Goal: Transaction & Acquisition: Purchase product/service

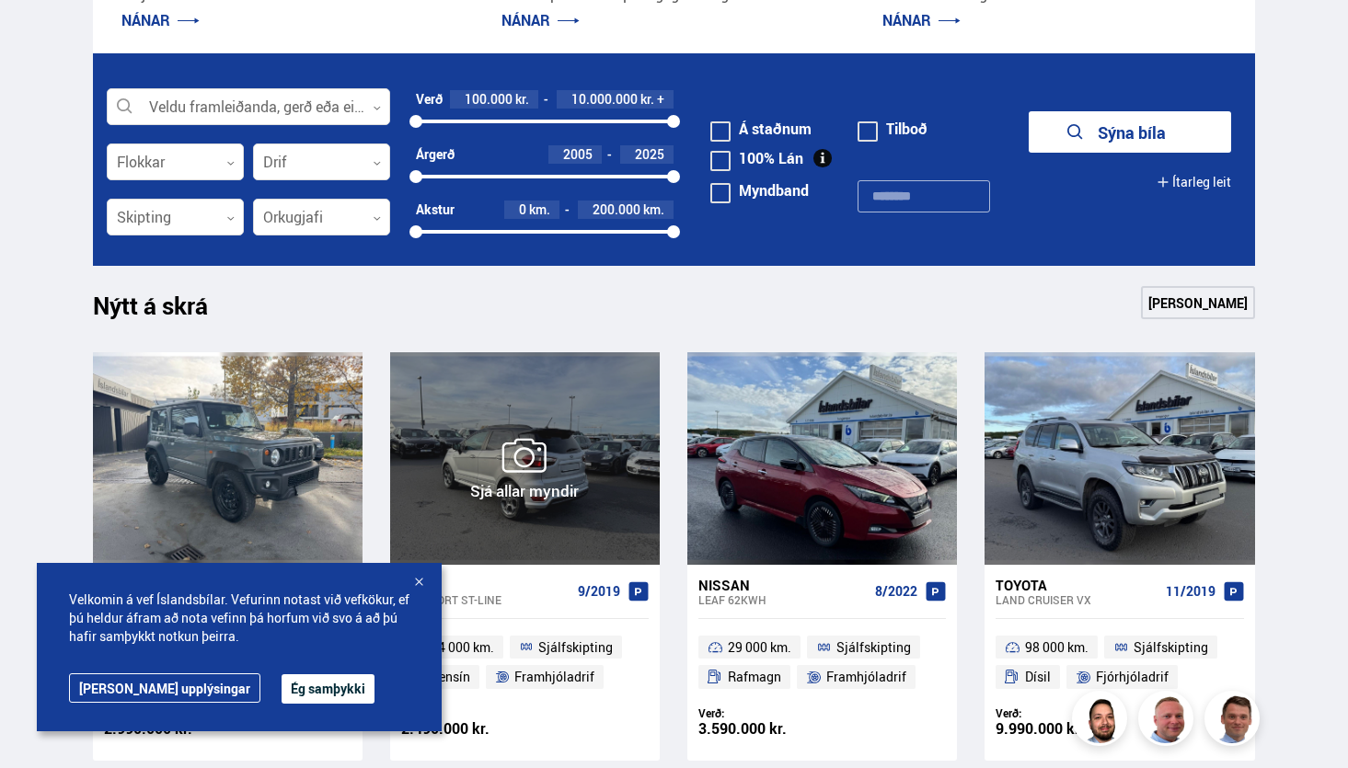
scroll to position [516, 0]
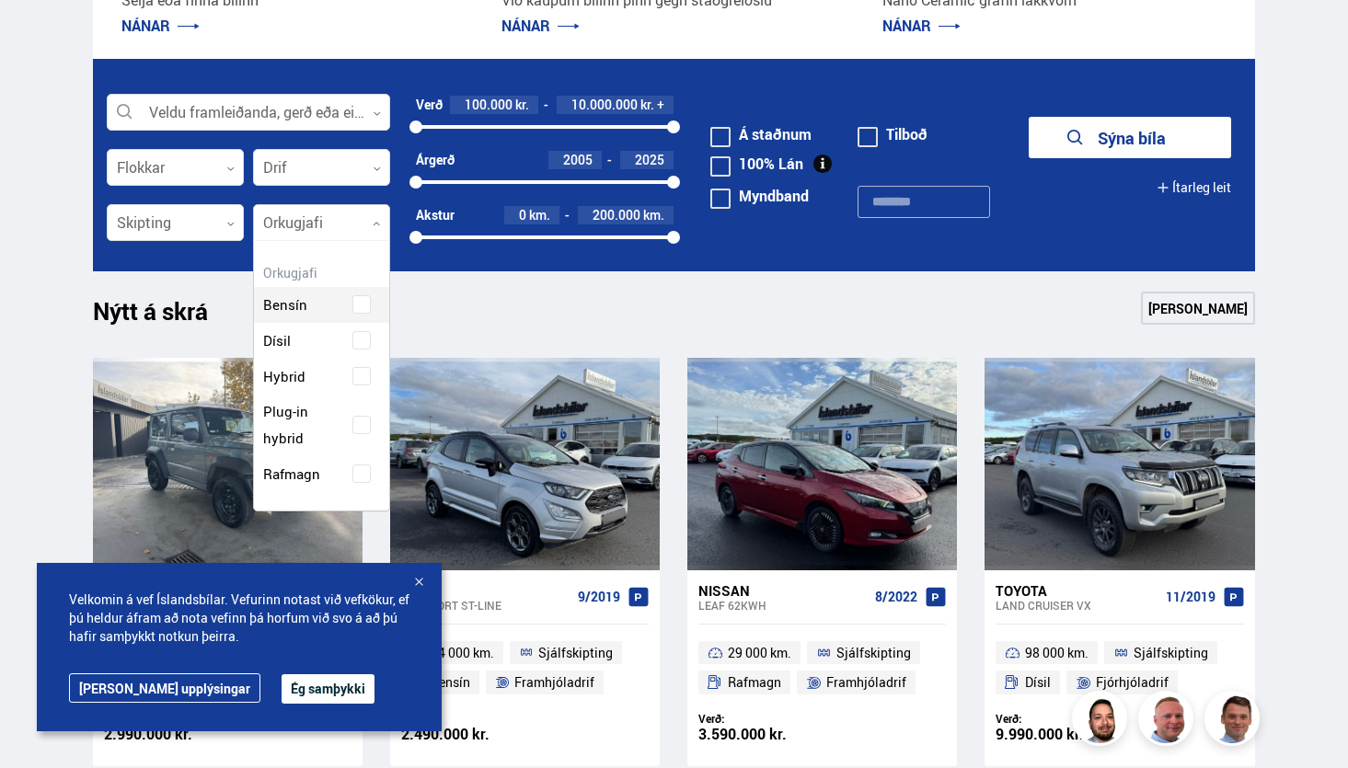
click at [275, 209] on div at bounding box center [321, 223] width 137 height 37
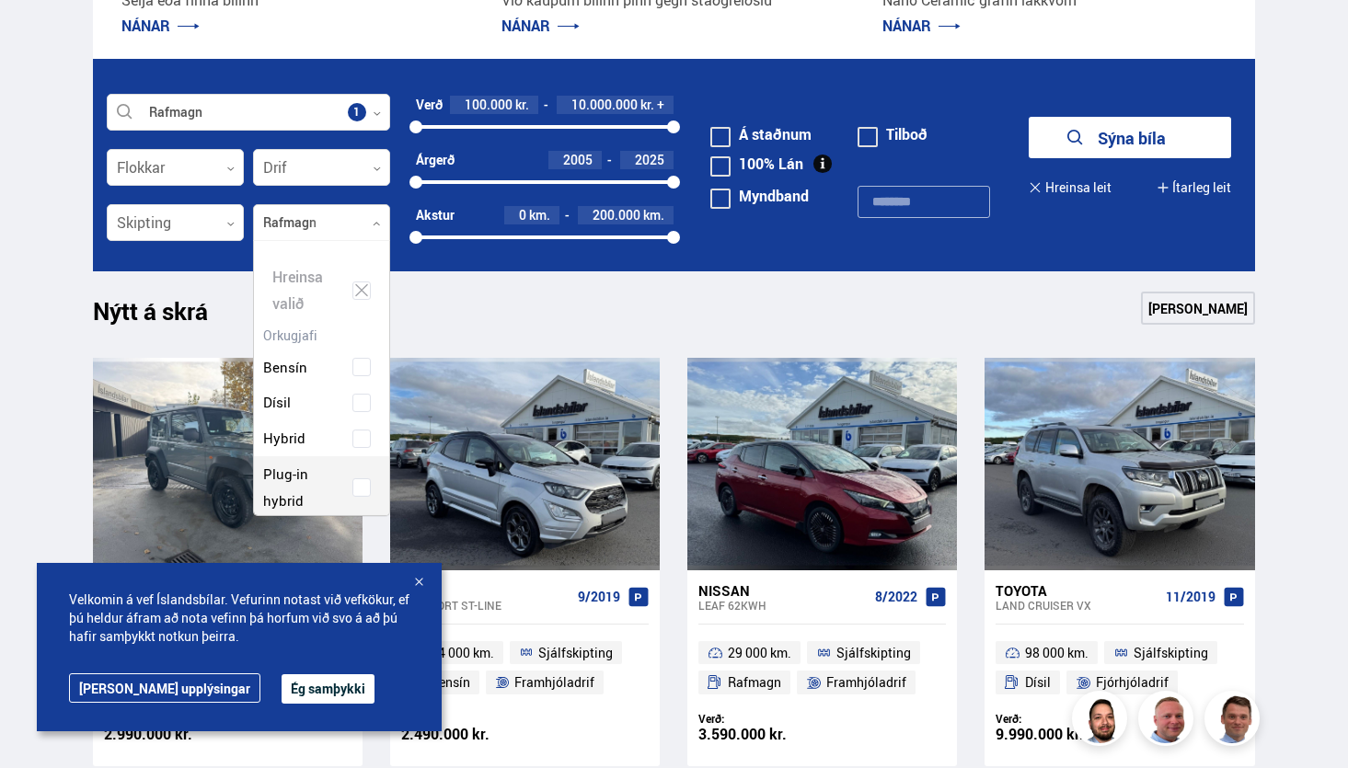
click at [370, 468] on div "Bensín Dísil Hybrid Plug-in hybrid Rafmagn" at bounding box center [321, 438] width 135 height 233
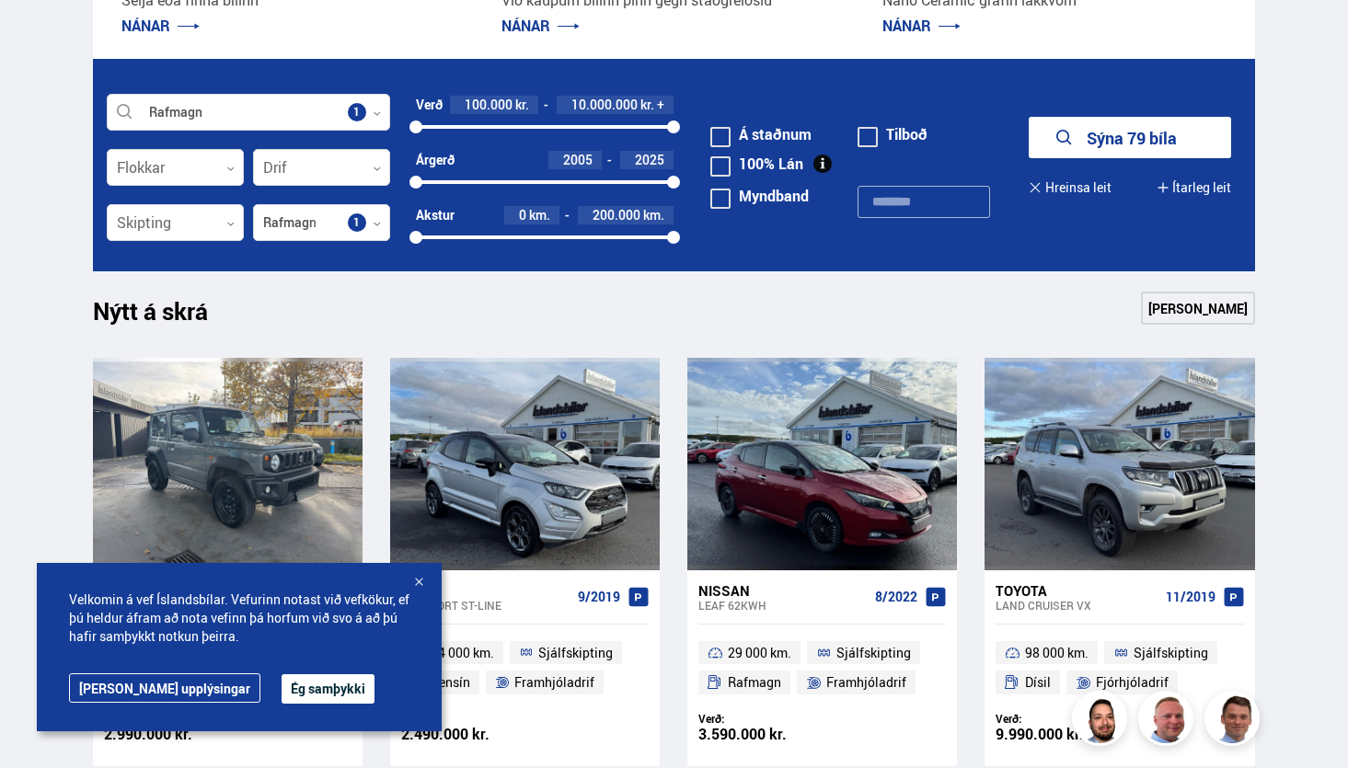
scroll to position [521, 0]
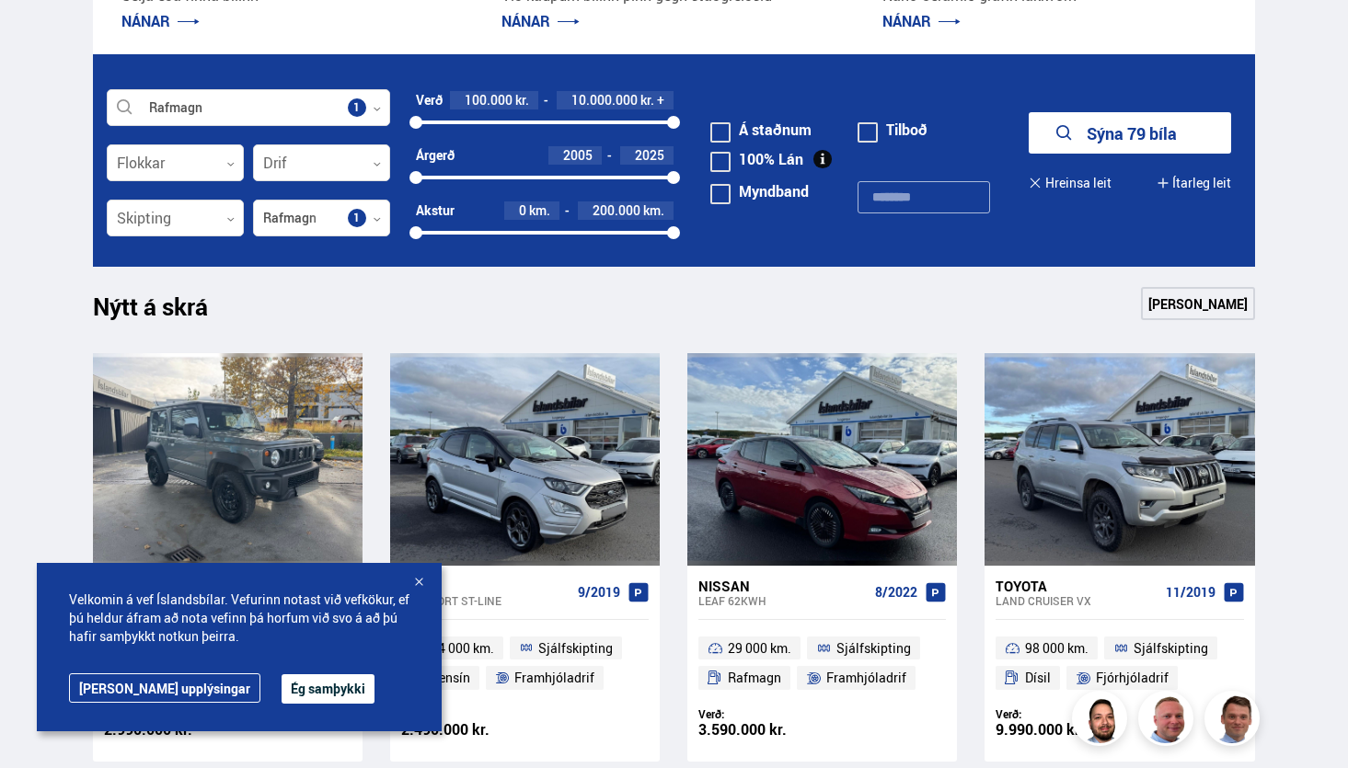
click at [282, 689] on button "Ég samþykki" at bounding box center [328, 688] width 93 height 29
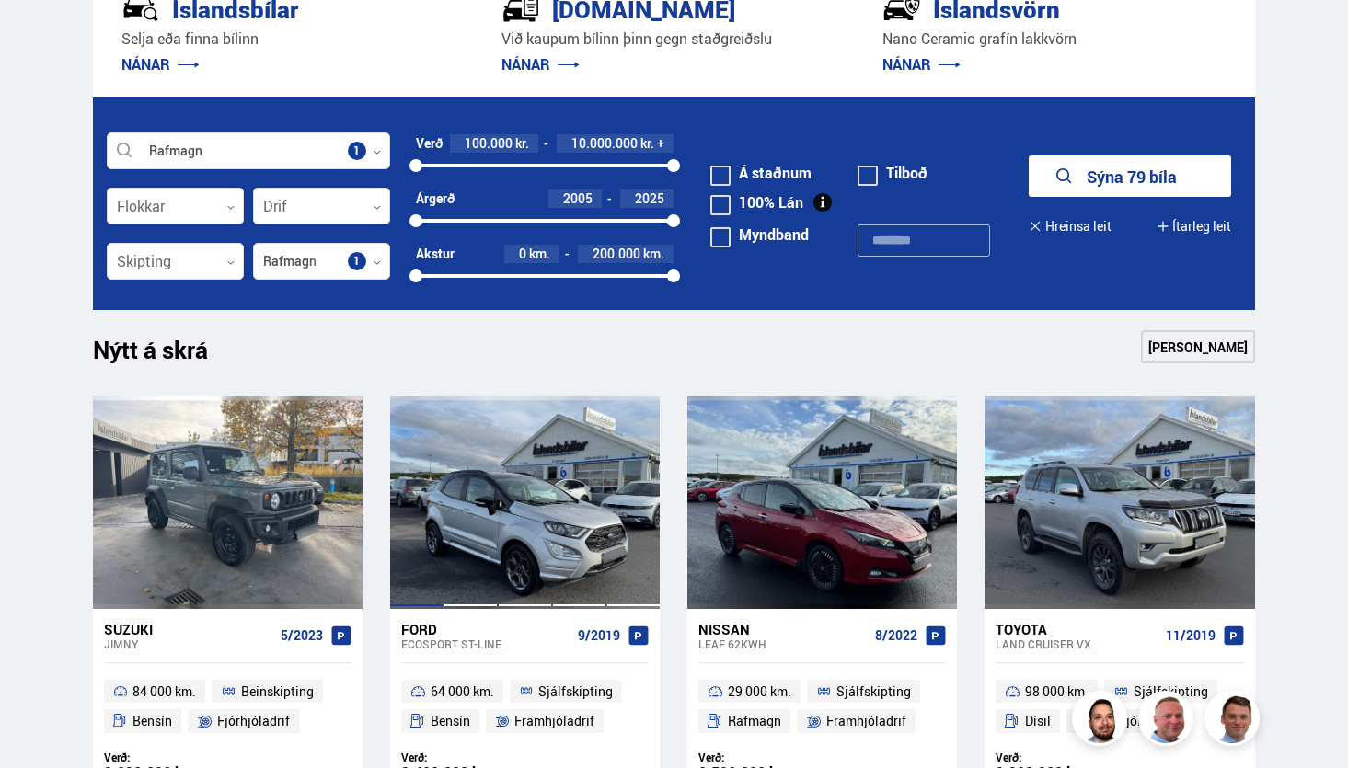
scroll to position [475, 0]
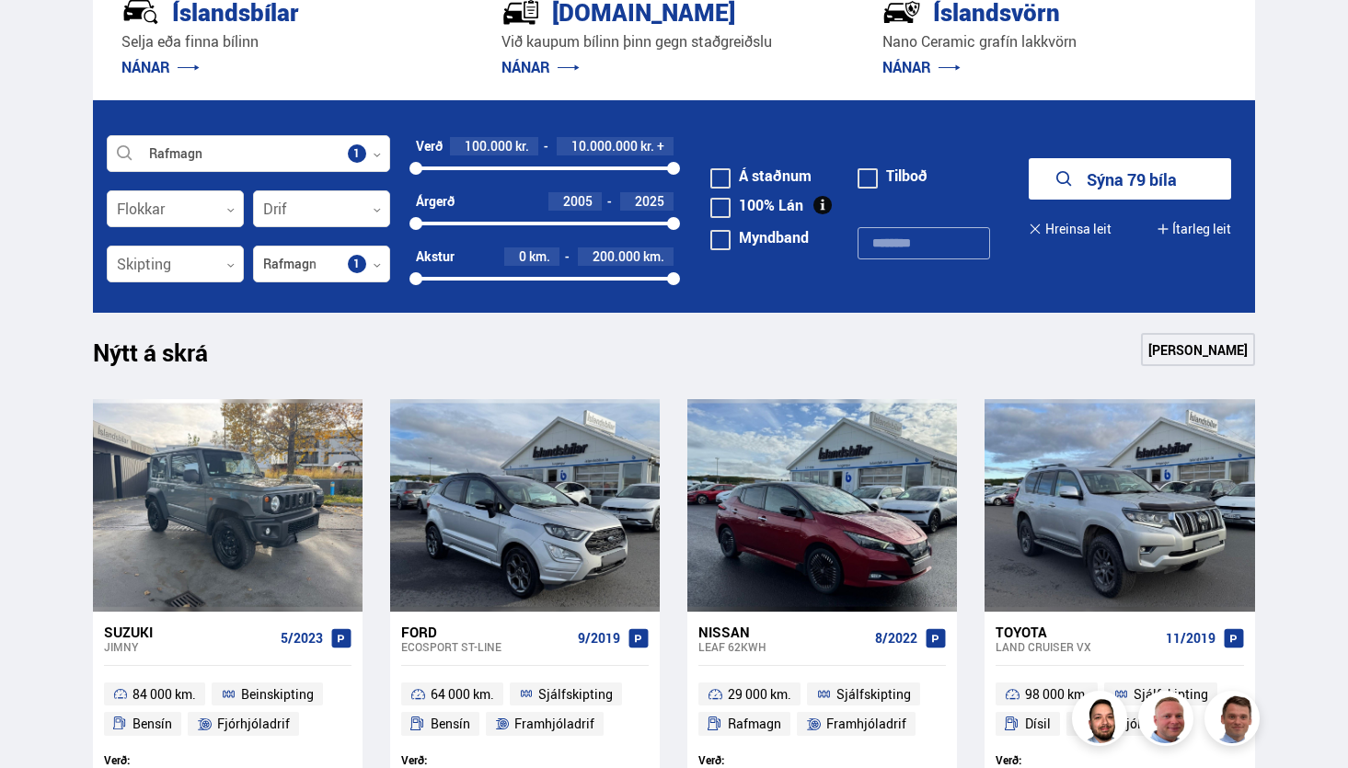
click at [1102, 190] on button "Sýna 79 bíla" at bounding box center [1130, 178] width 202 height 41
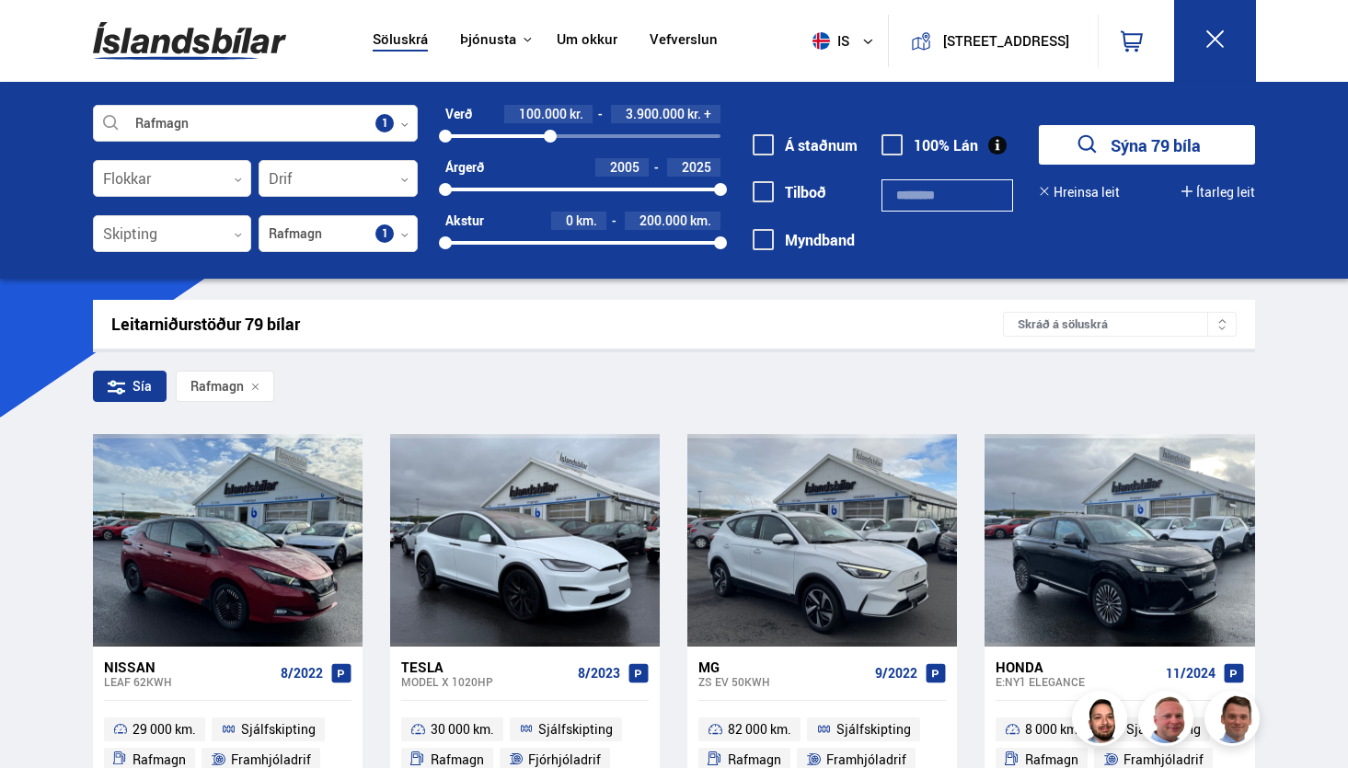
drag, startPoint x: 722, startPoint y: 138, endPoint x: 550, endPoint y: 143, distance: 172.1
click at [550, 143] on div "100000 3860872" at bounding box center [582, 136] width 275 height 17
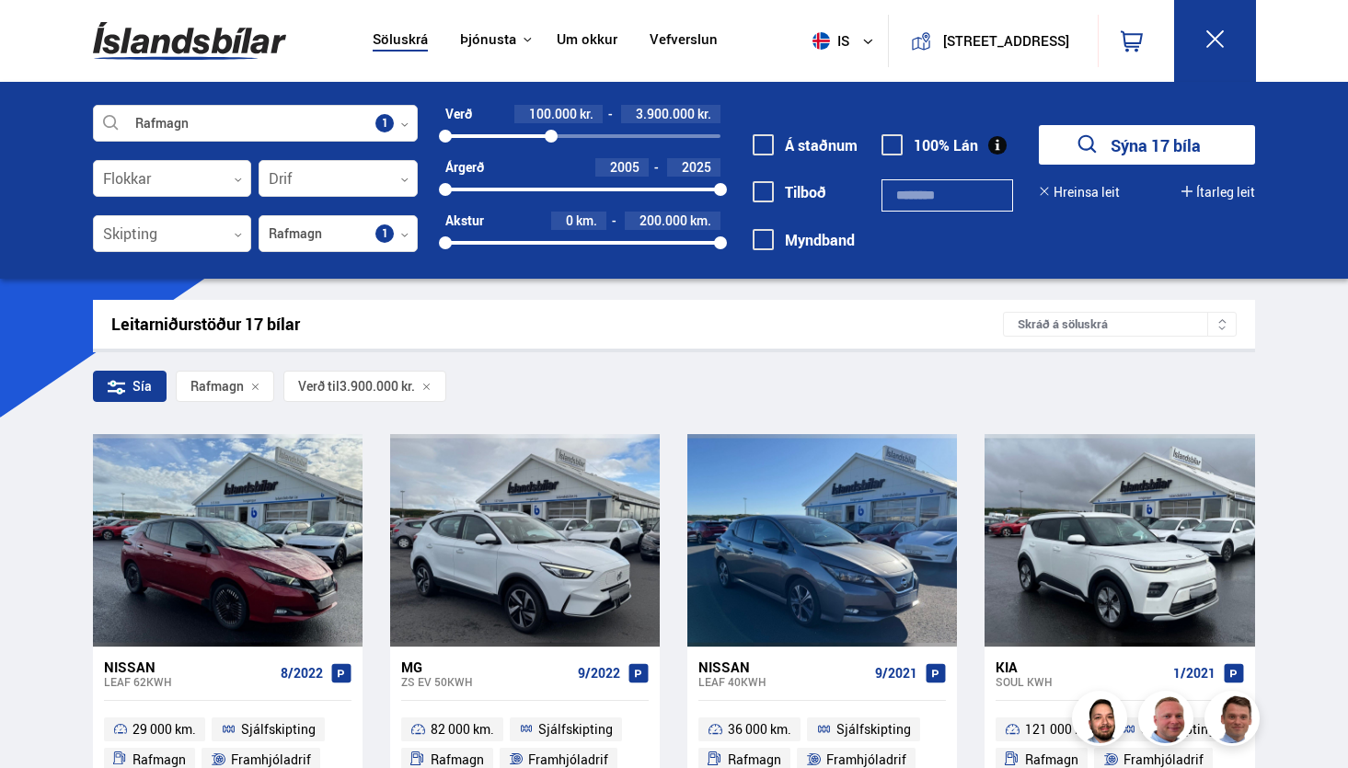
click at [1093, 145] on icon "submit" at bounding box center [1088, 145] width 27 height 27
click at [1082, 145] on icon "submit" at bounding box center [1088, 145] width 27 height 27
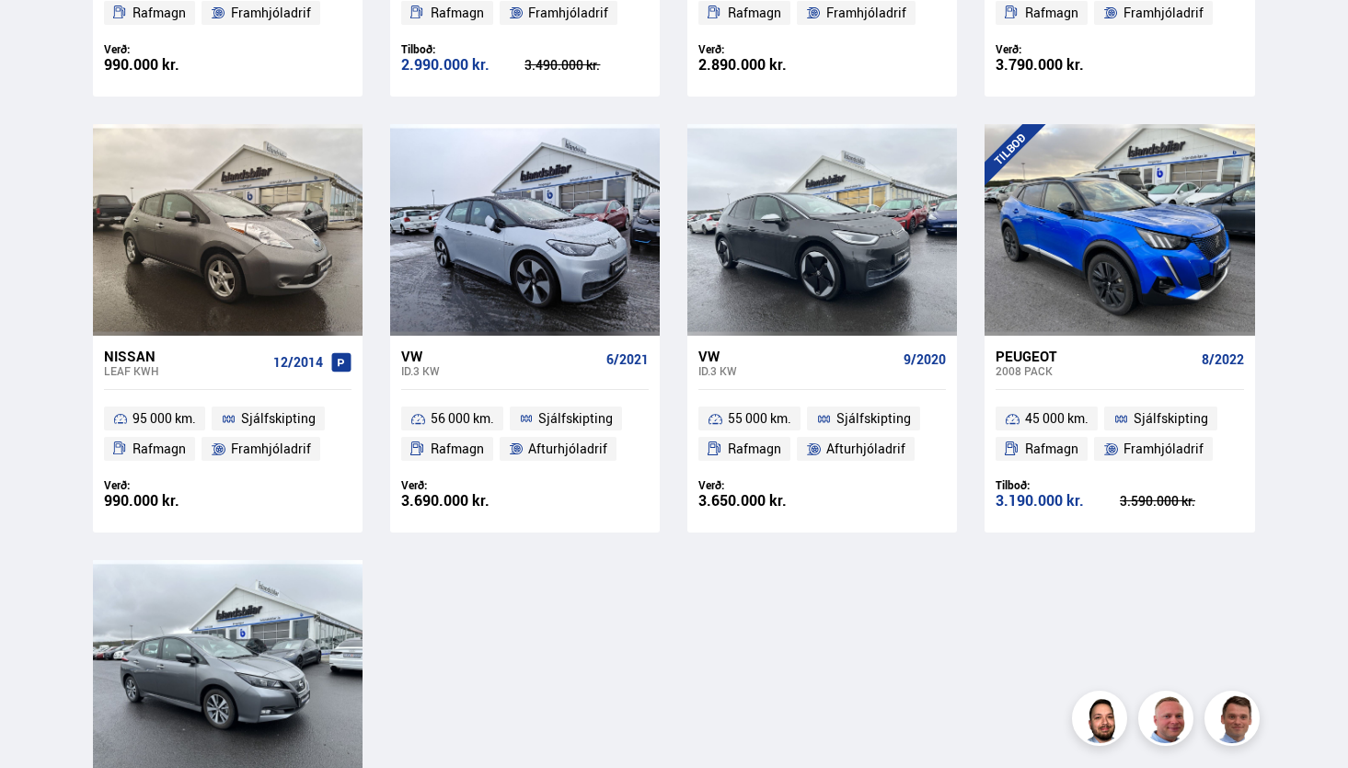
scroll to position [1755, 0]
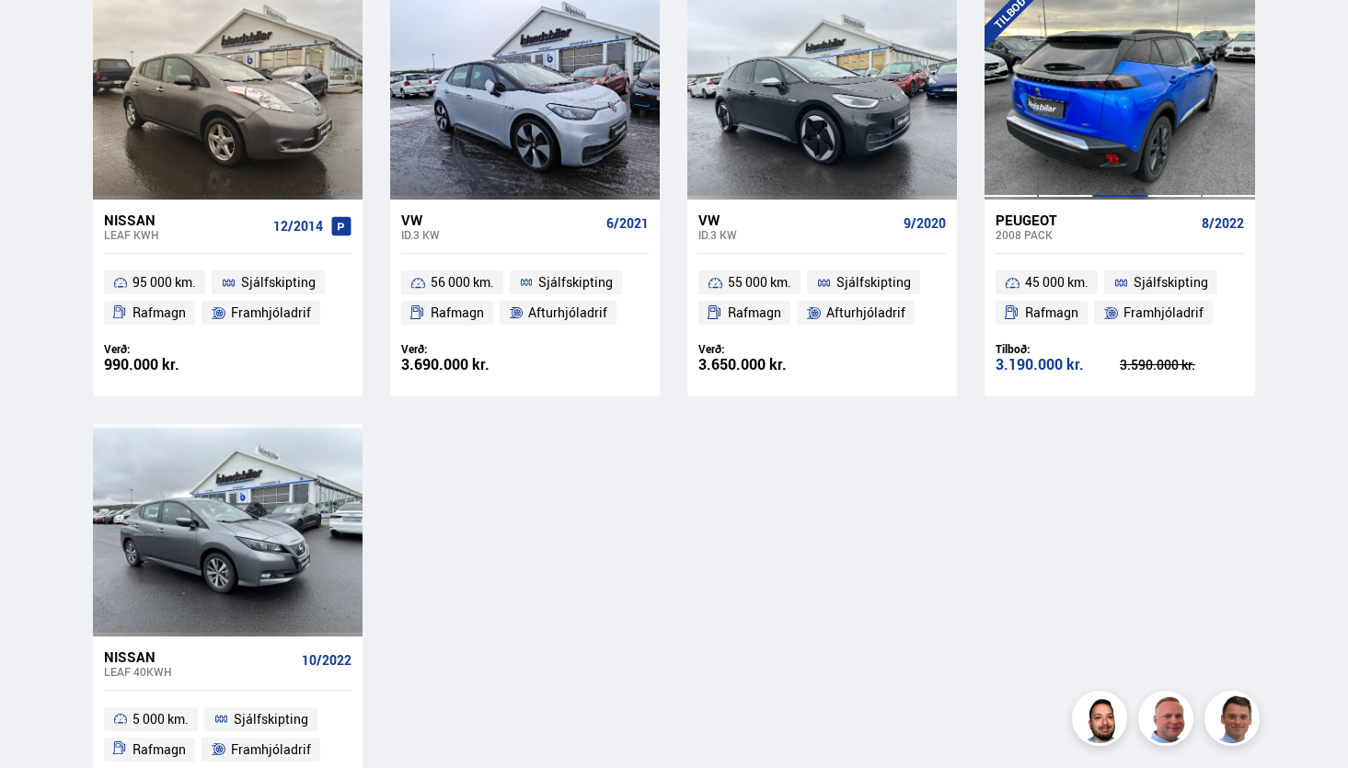
click at [1131, 116] on div at bounding box center [1120, 94] width 54 height 212
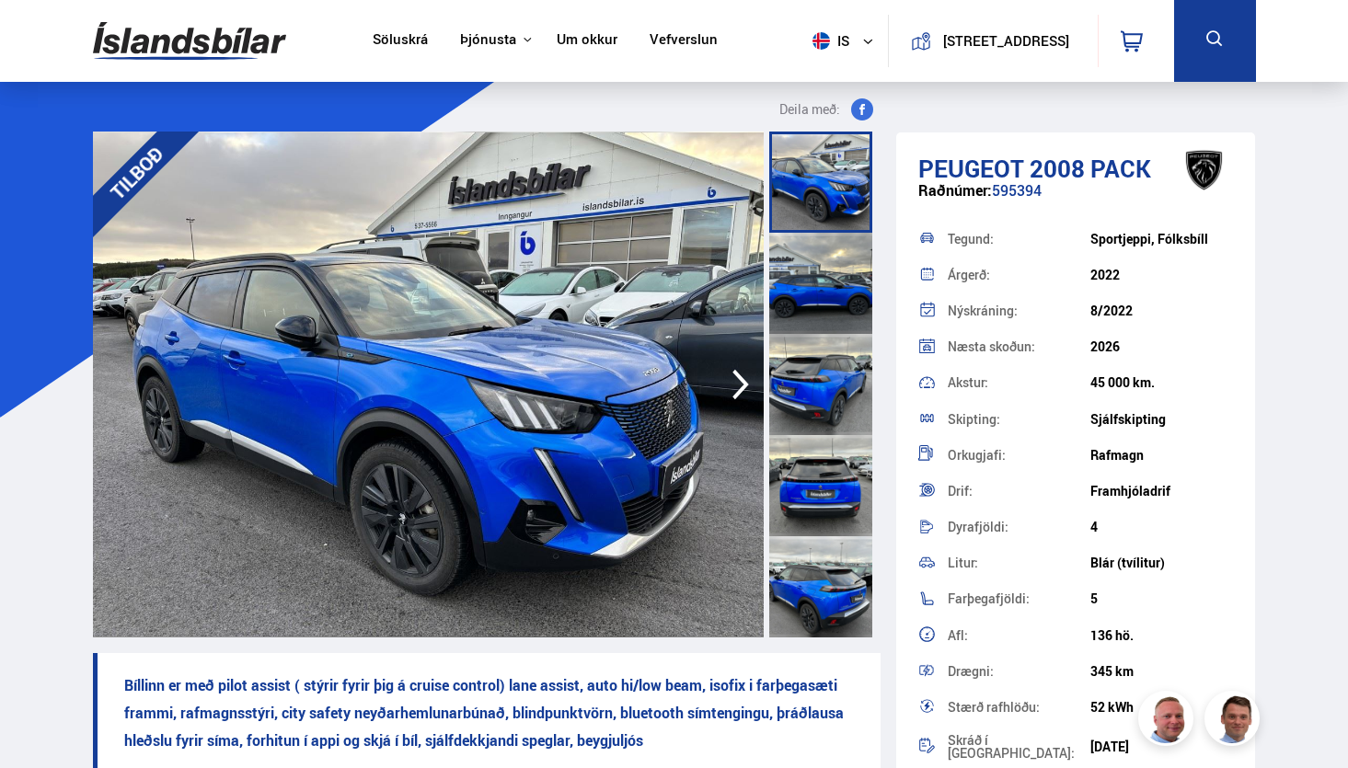
click at [812, 412] on div at bounding box center [820, 384] width 103 height 101
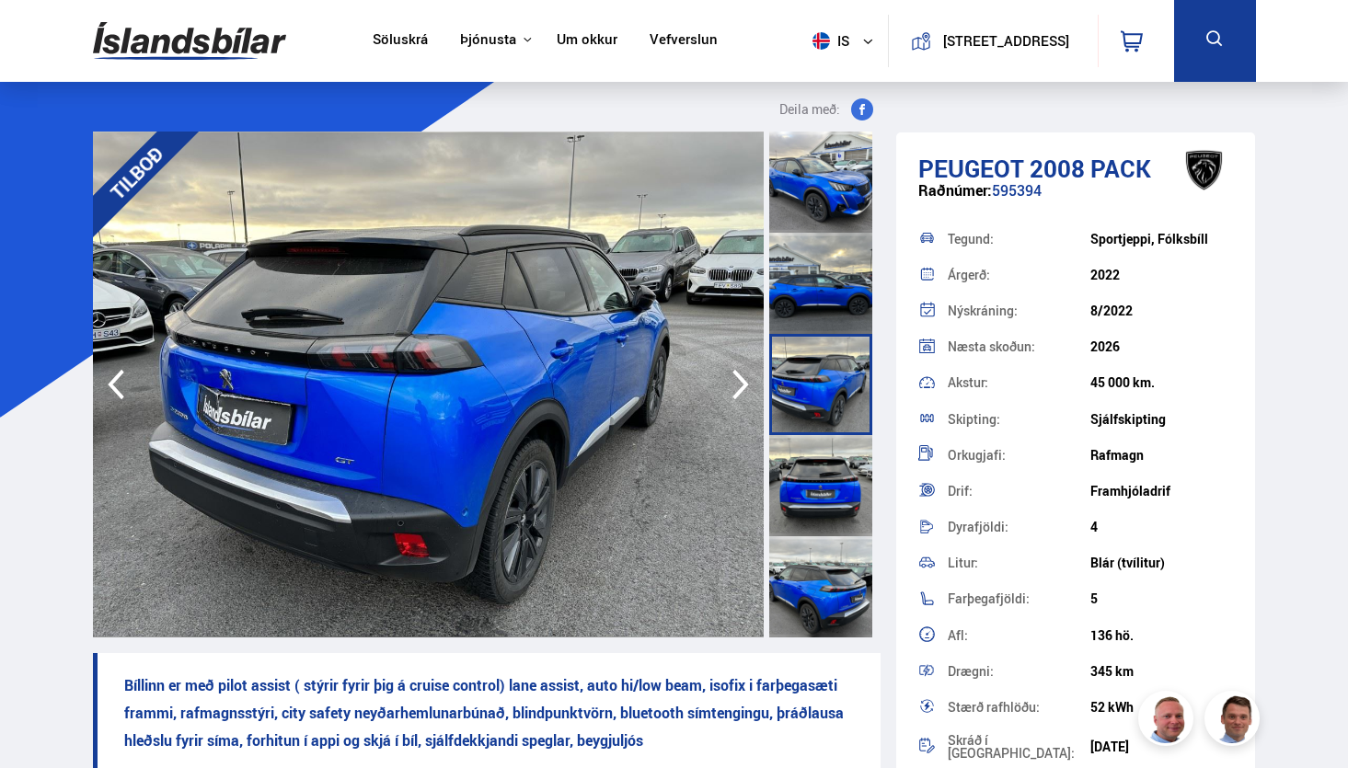
click at [788, 541] on div at bounding box center [820, 586] width 103 height 101
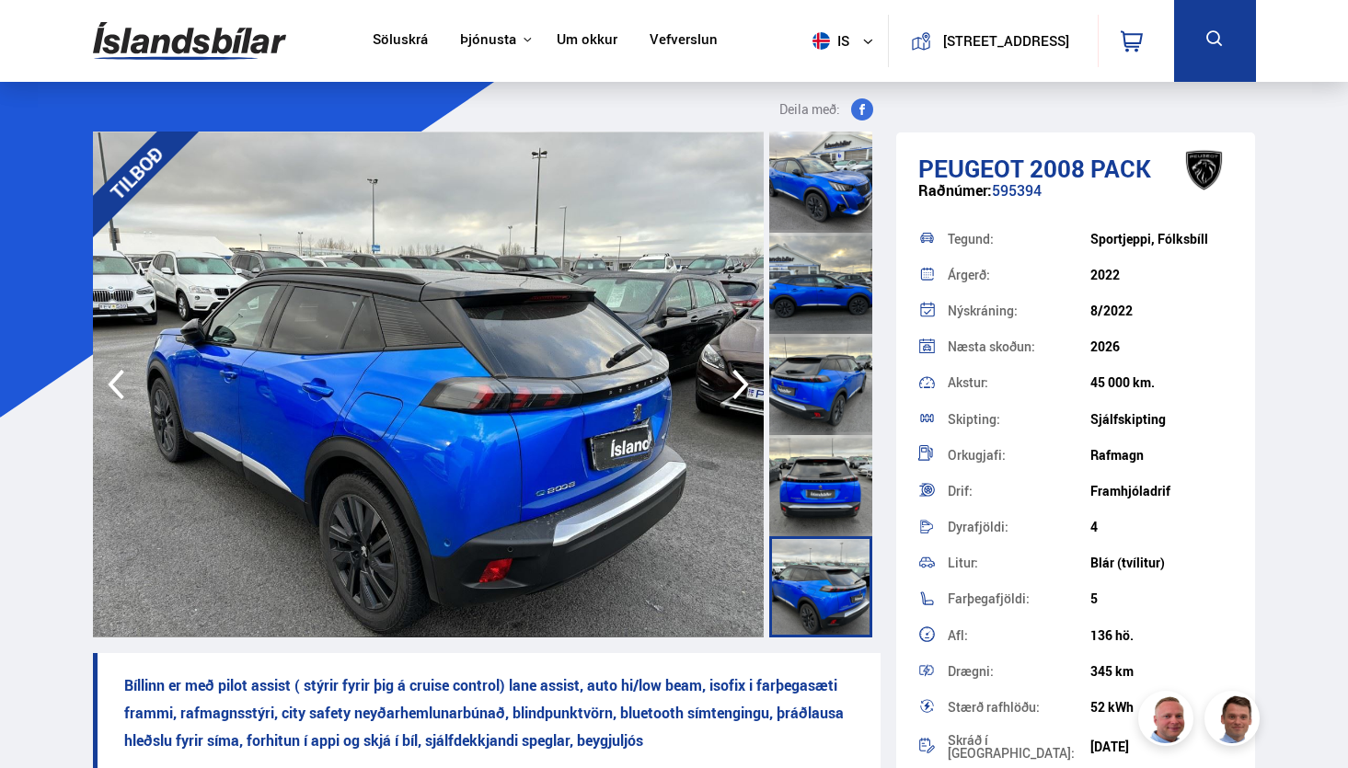
click at [735, 393] on icon "button" at bounding box center [740, 384] width 37 height 44
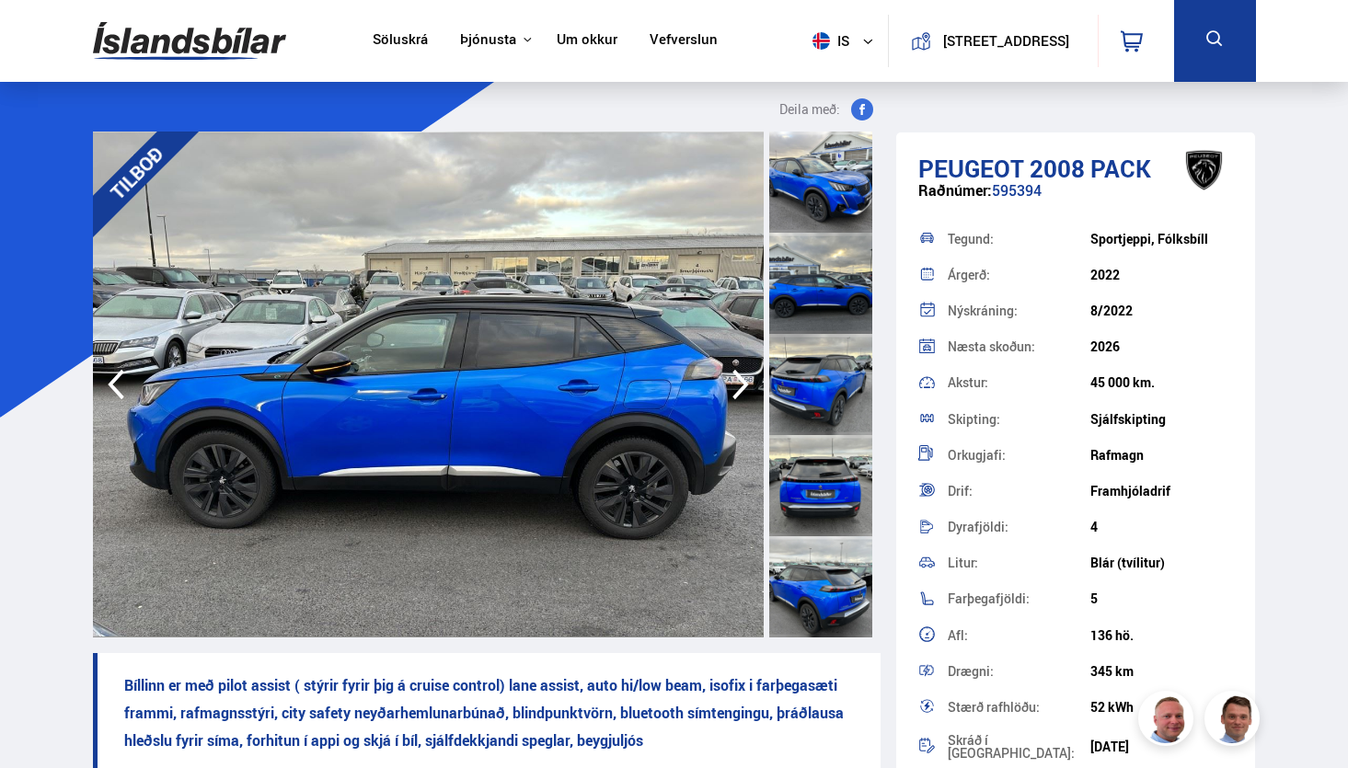
click at [735, 393] on icon "button" at bounding box center [740, 384] width 37 height 44
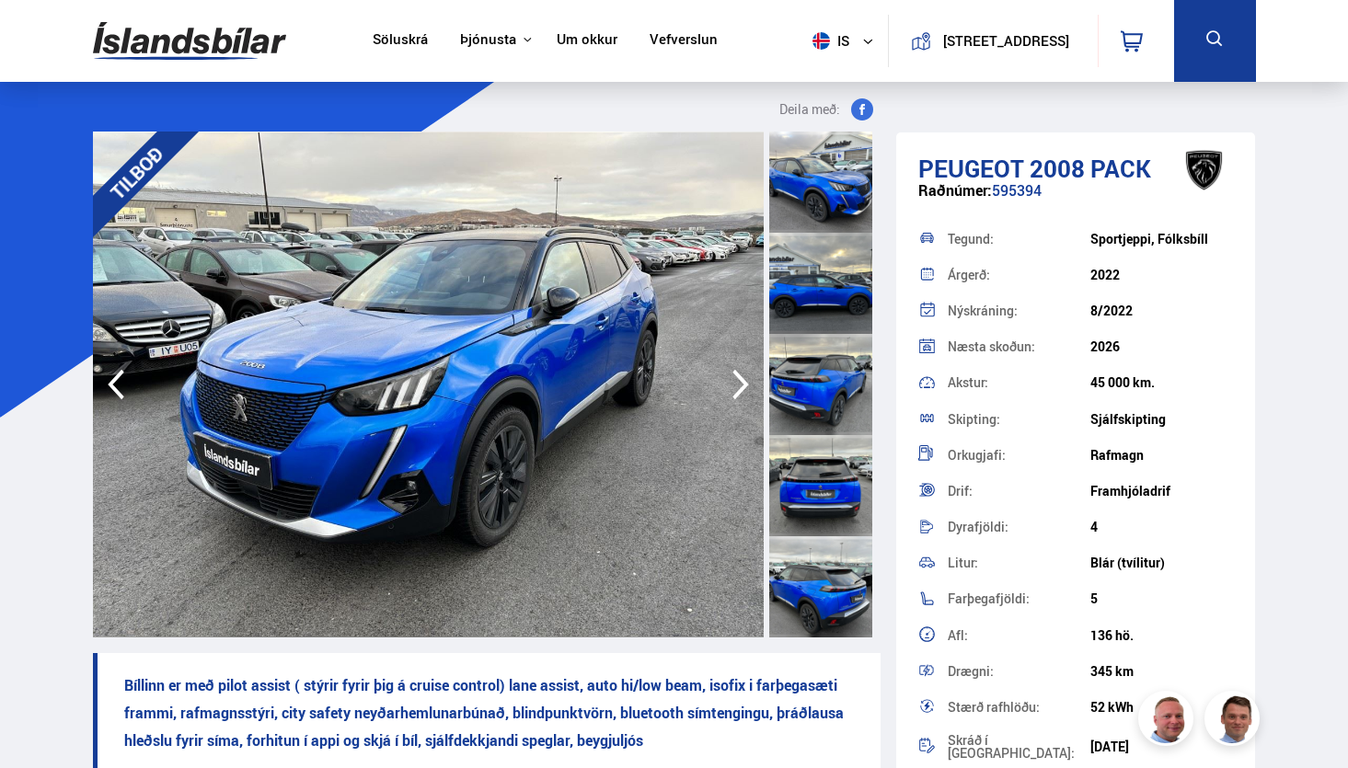
click at [735, 393] on icon "button" at bounding box center [740, 384] width 37 height 44
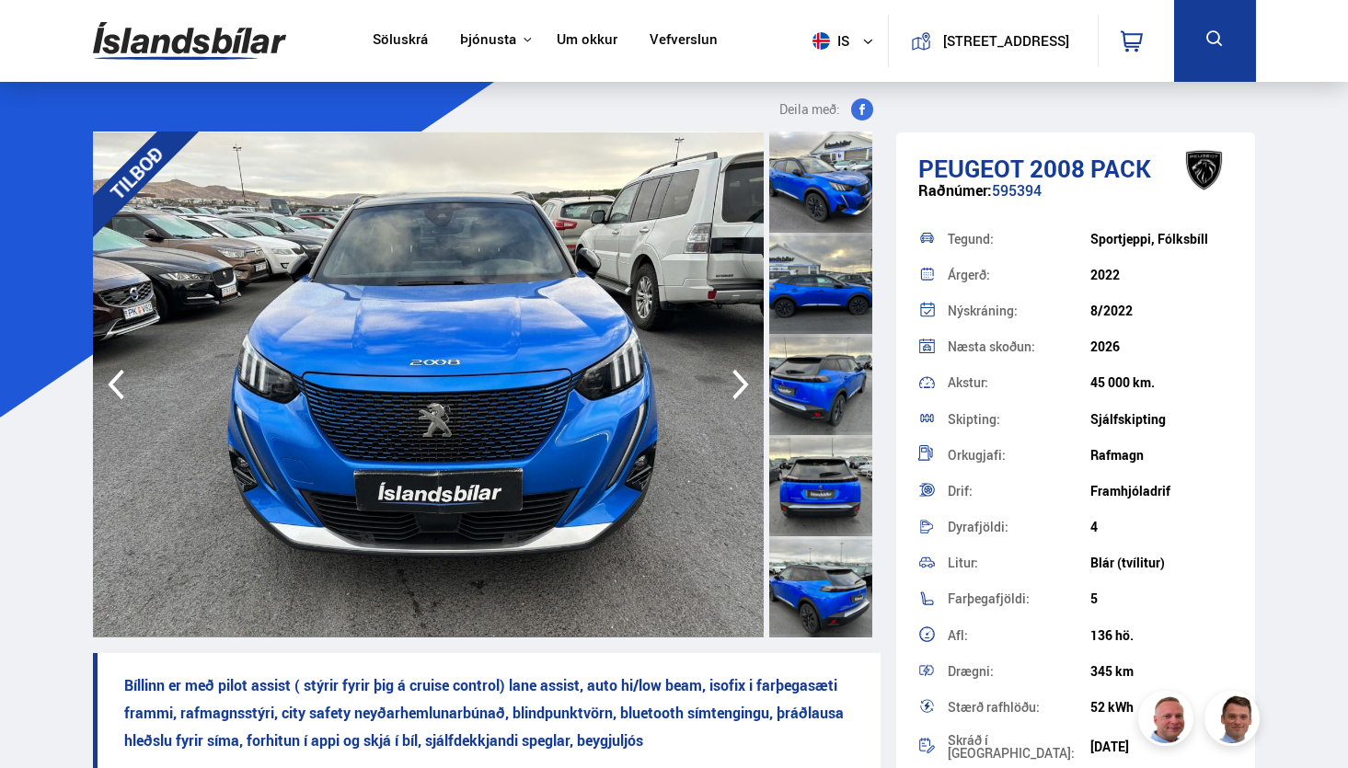
click at [741, 387] on icon "button" at bounding box center [740, 385] width 17 height 30
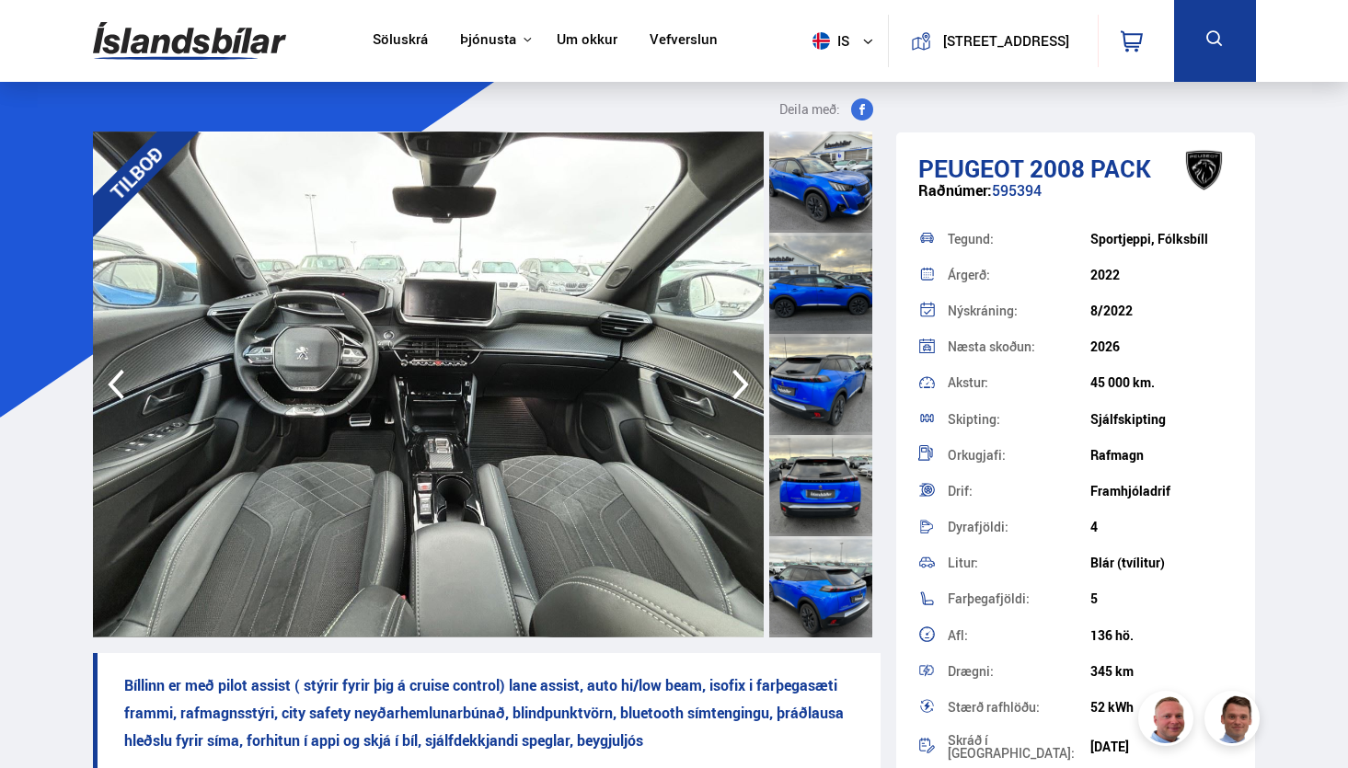
click at [741, 387] on icon "button" at bounding box center [740, 385] width 17 height 30
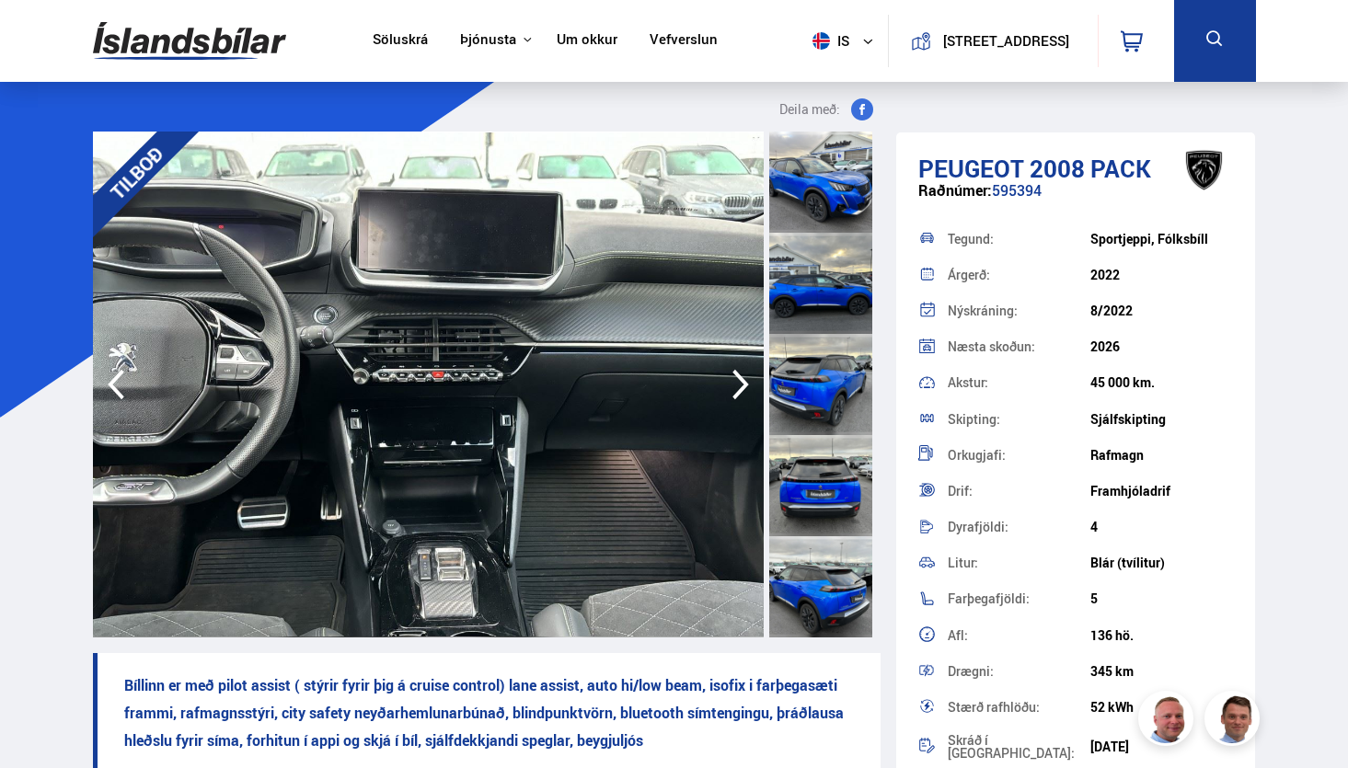
click at [740, 387] on icon "button" at bounding box center [740, 384] width 37 height 44
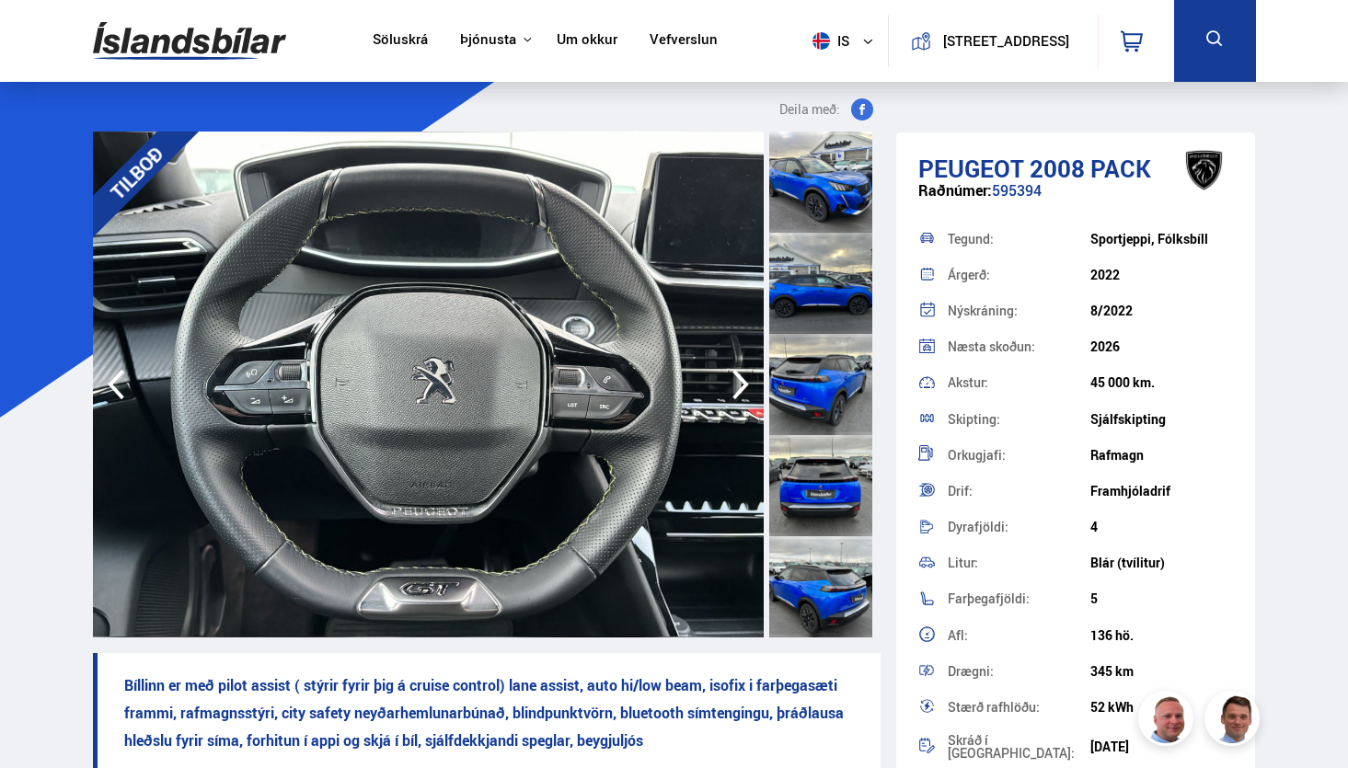
click at [740, 389] on icon "button" at bounding box center [740, 385] width 17 height 30
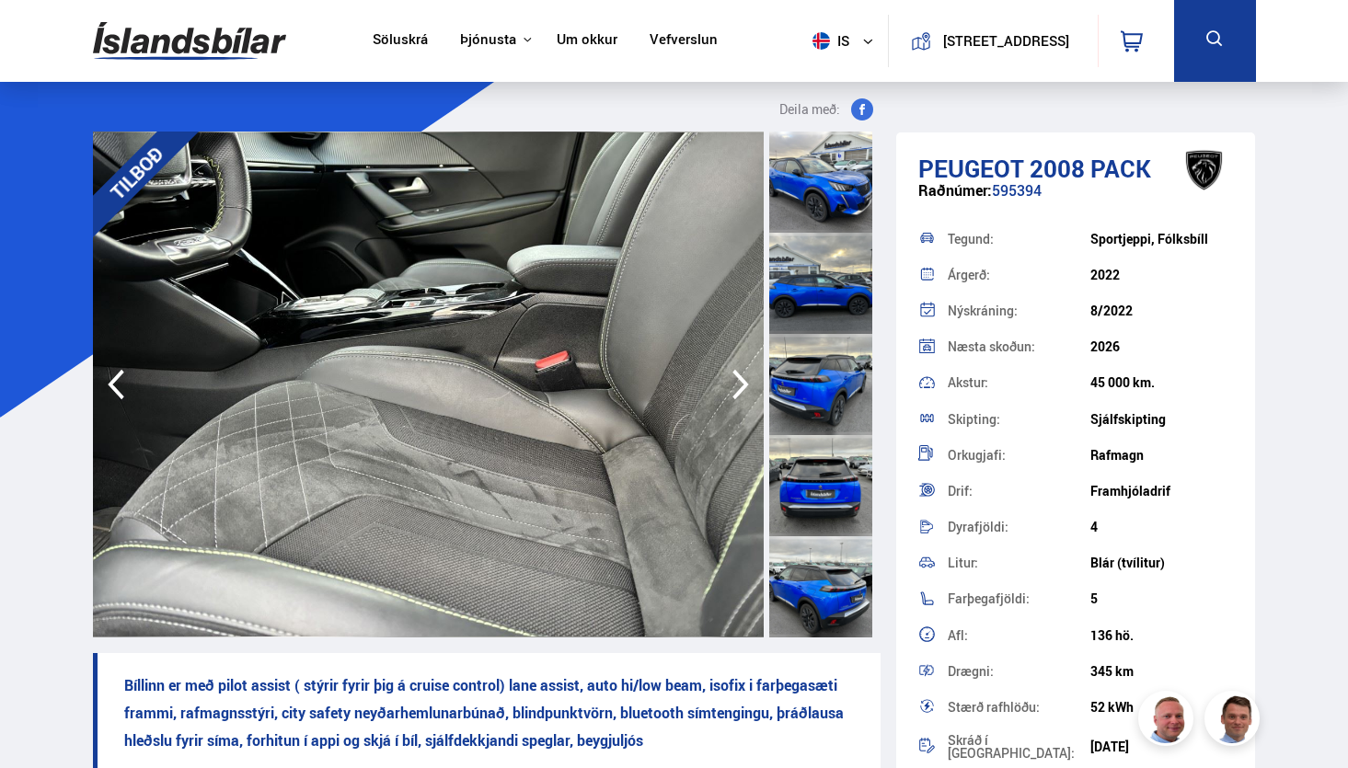
click at [740, 389] on icon "button" at bounding box center [740, 385] width 17 height 30
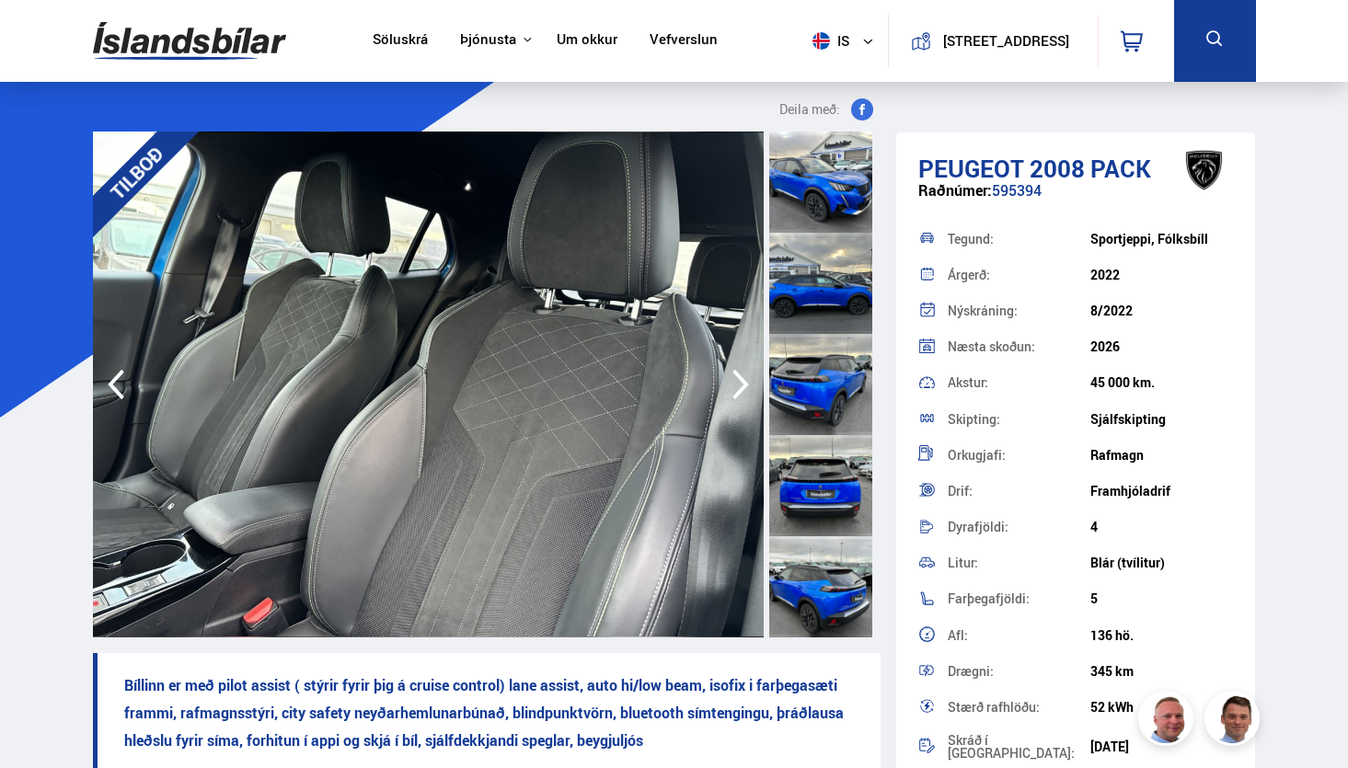
click at [740, 389] on icon "button" at bounding box center [740, 385] width 17 height 30
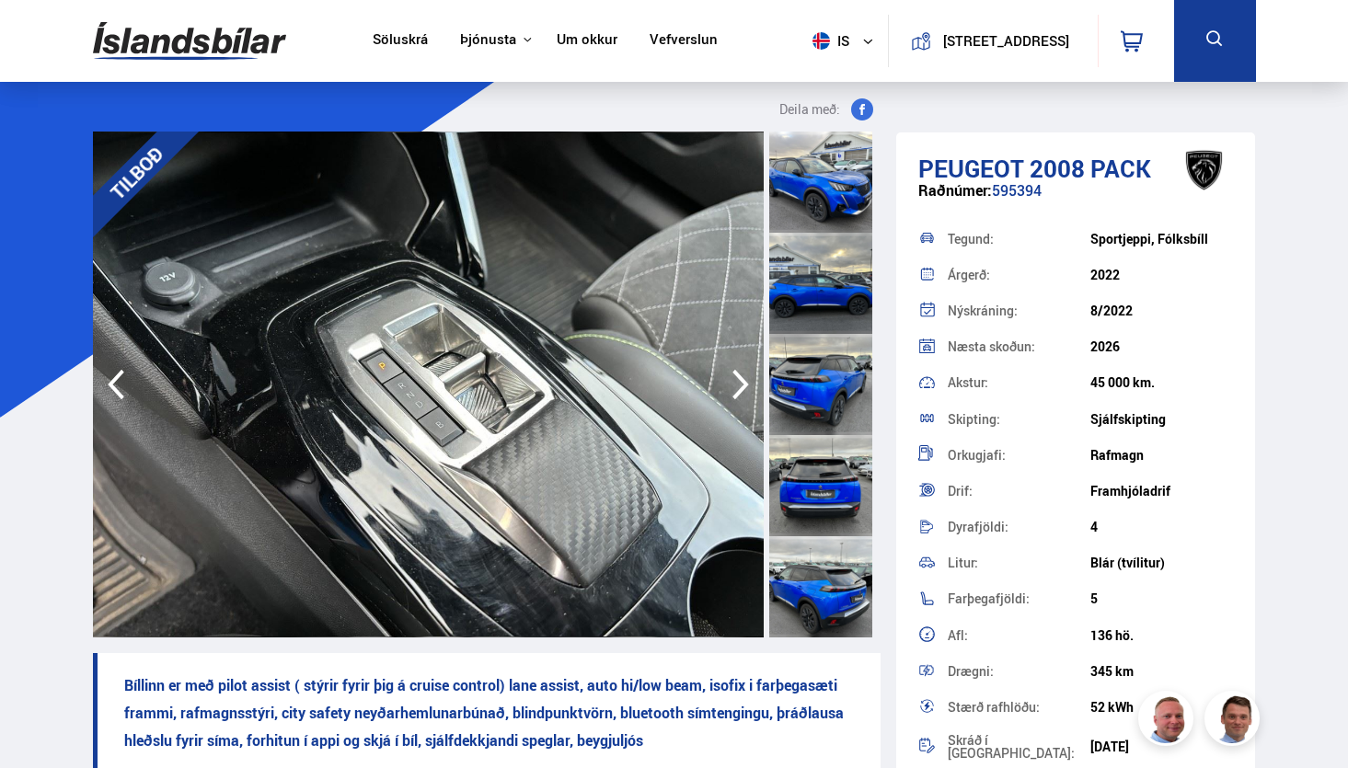
click at [740, 389] on icon "button" at bounding box center [740, 385] width 17 height 30
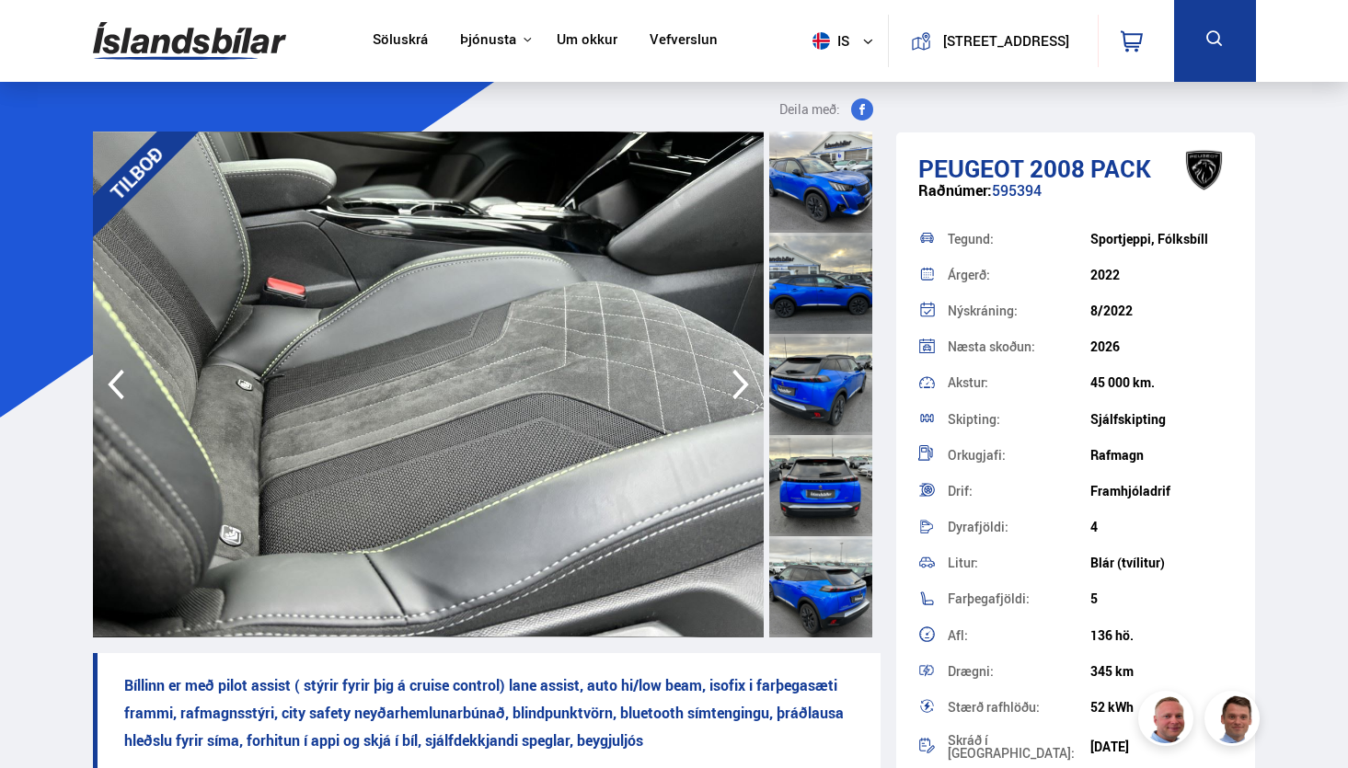
click at [740, 389] on icon "button" at bounding box center [740, 385] width 17 height 30
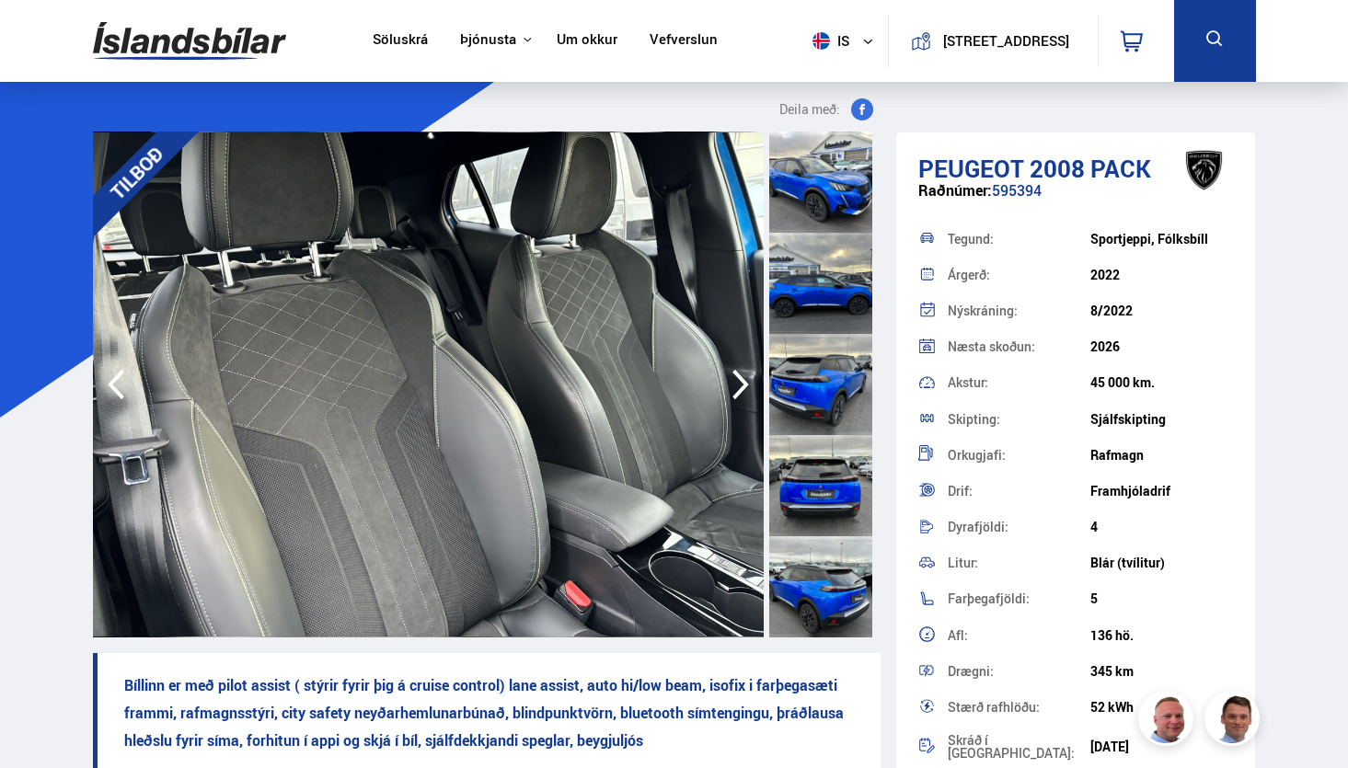
click at [740, 389] on icon "button" at bounding box center [740, 385] width 17 height 30
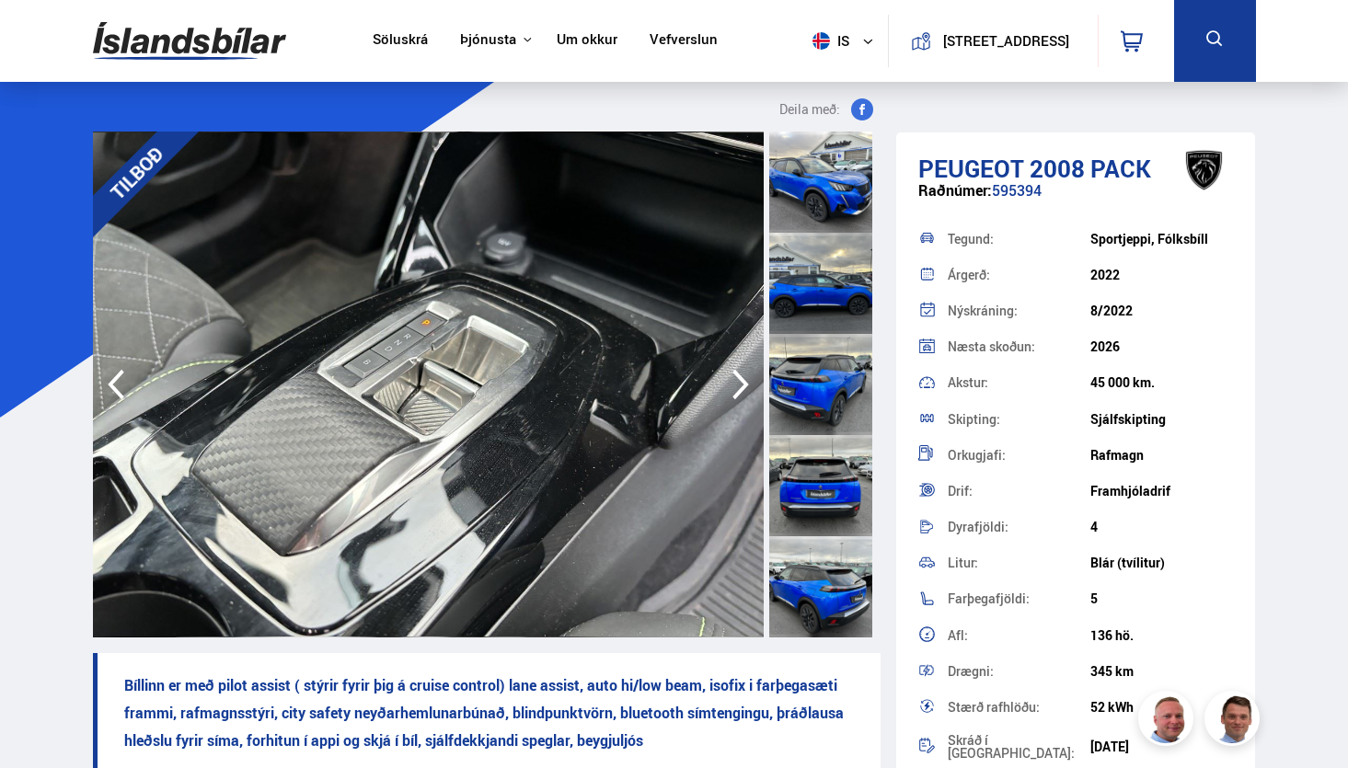
click at [740, 389] on icon "button" at bounding box center [740, 385] width 17 height 30
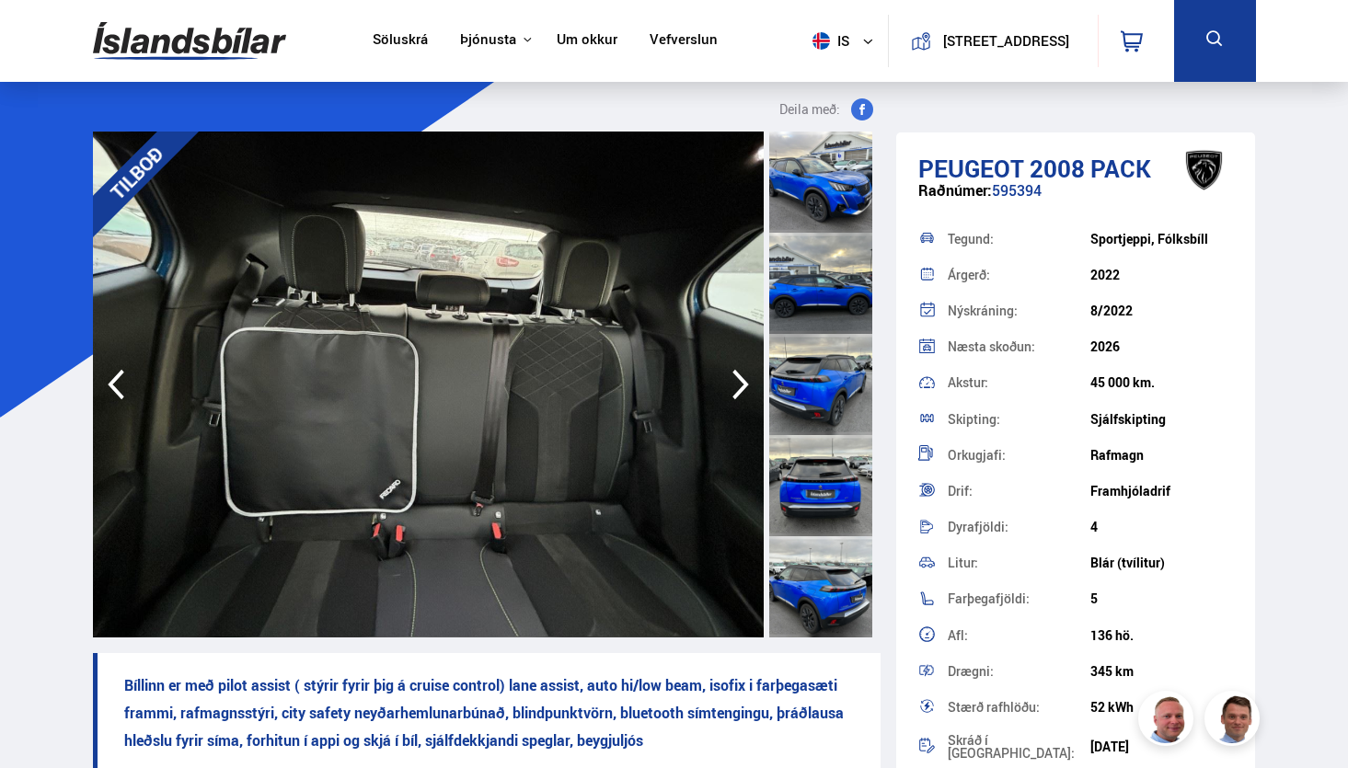
click at [740, 389] on icon "button" at bounding box center [740, 385] width 17 height 30
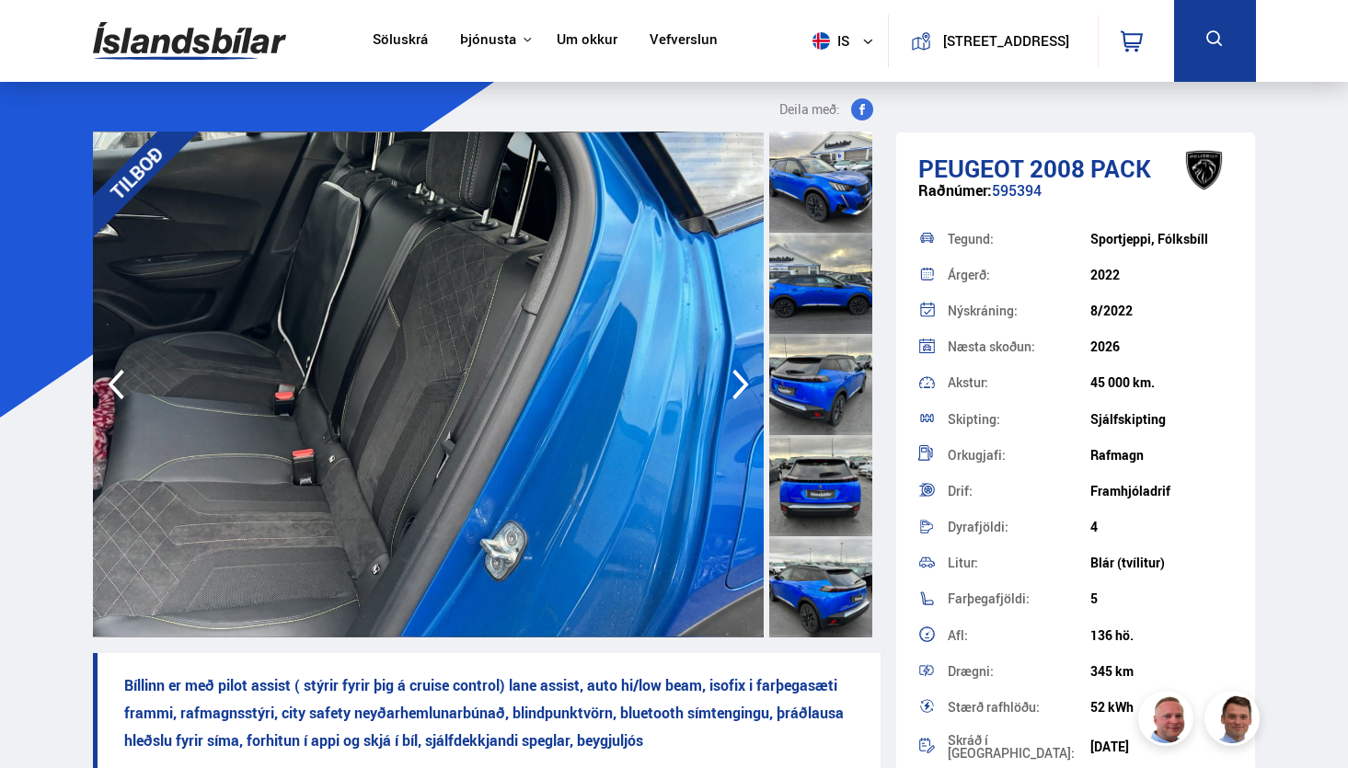
click at [740, 389] on icon "button" at bounding box center [740, 385] width 17 height 30
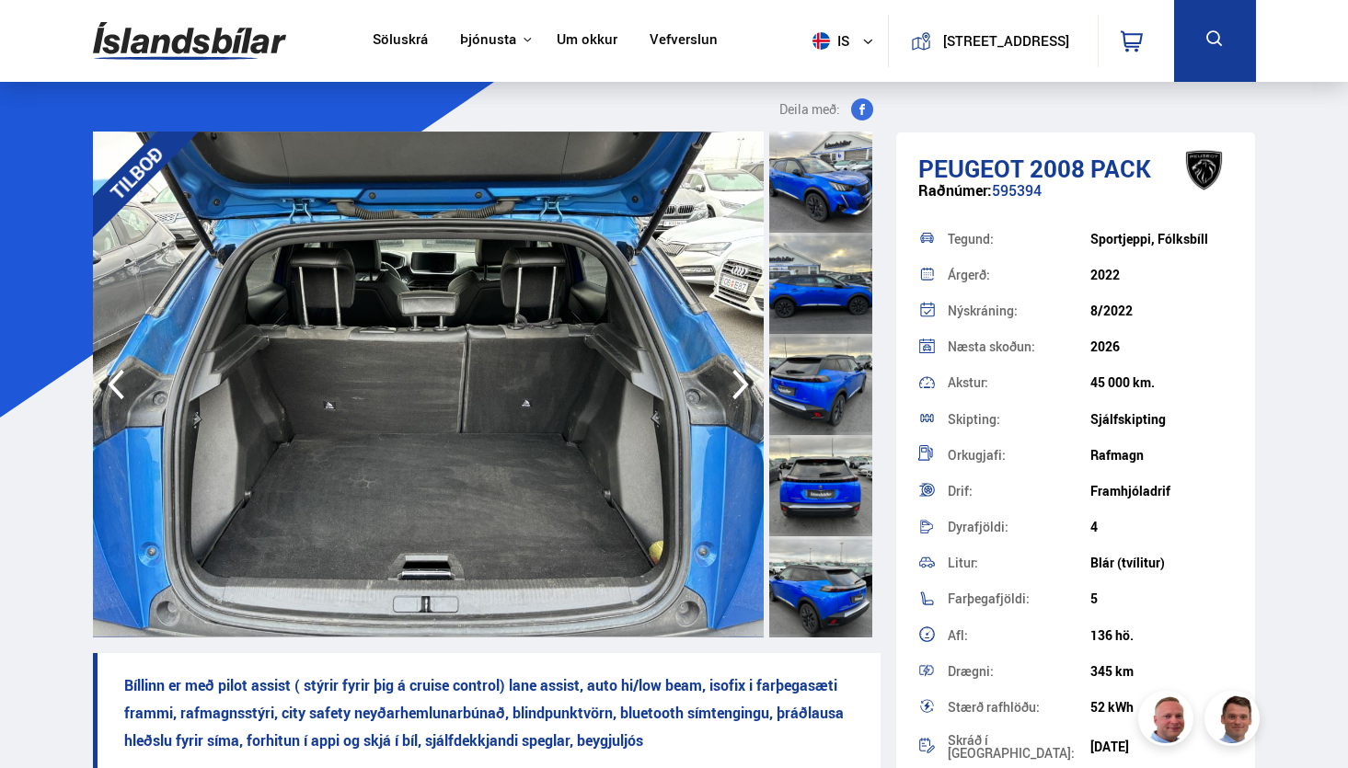
click at [740, 389] on icon "button" at bounding box center [740, 385] width 17 height 30
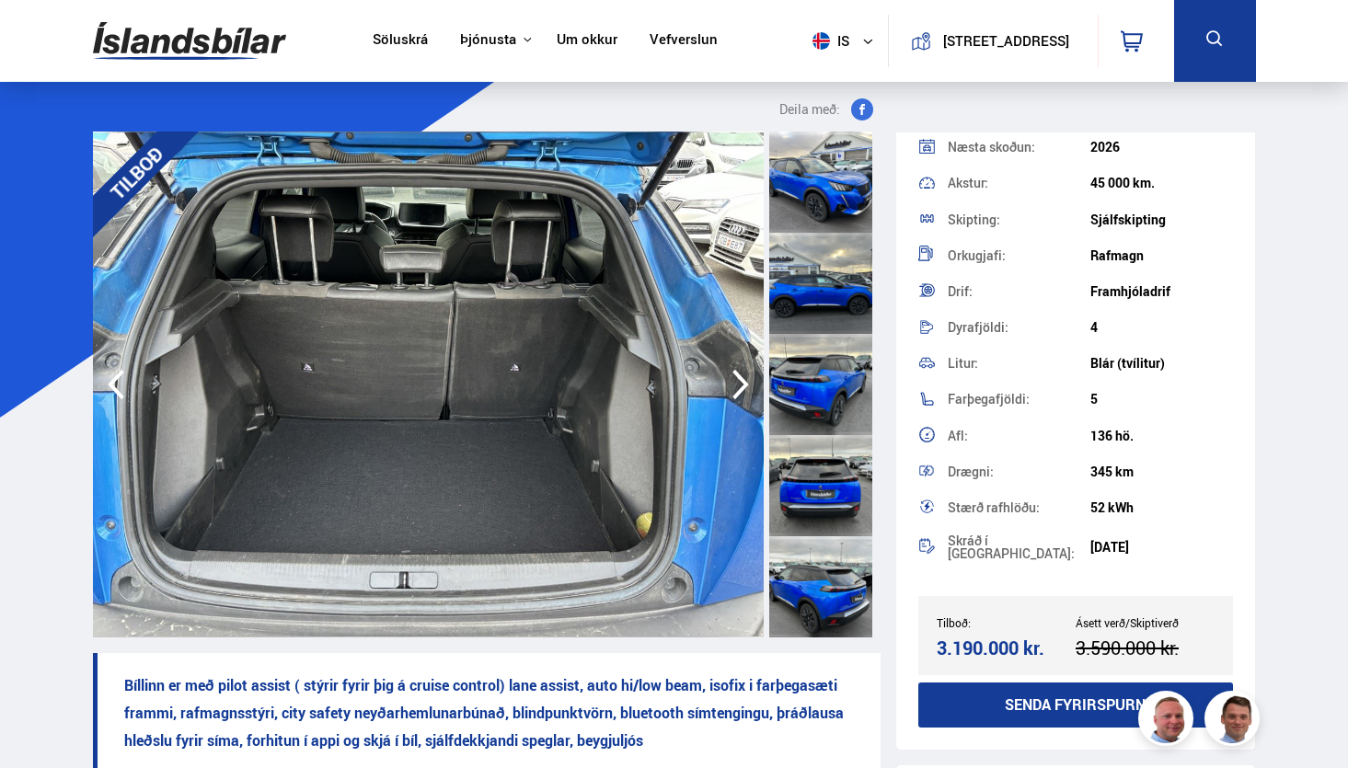
scroll to position [204, 0]
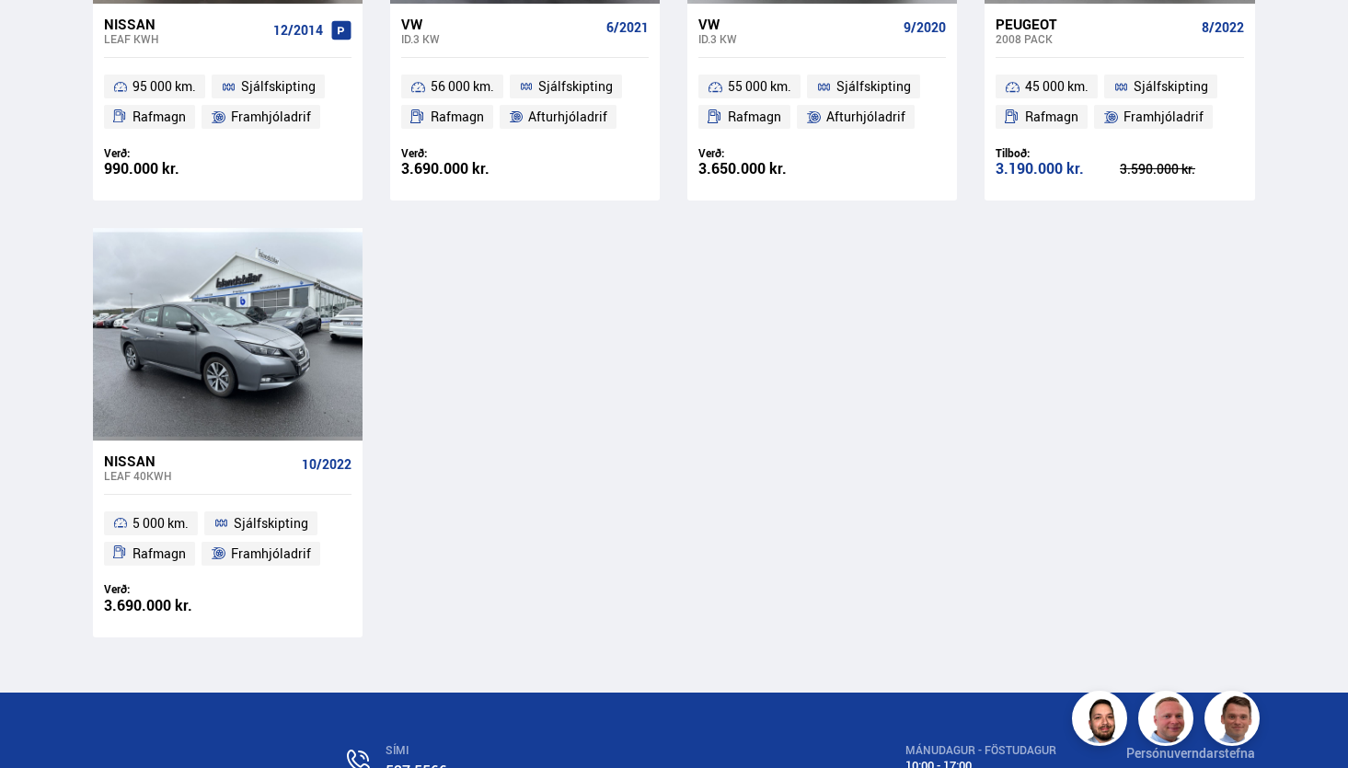
scroll to position [2087, 0]
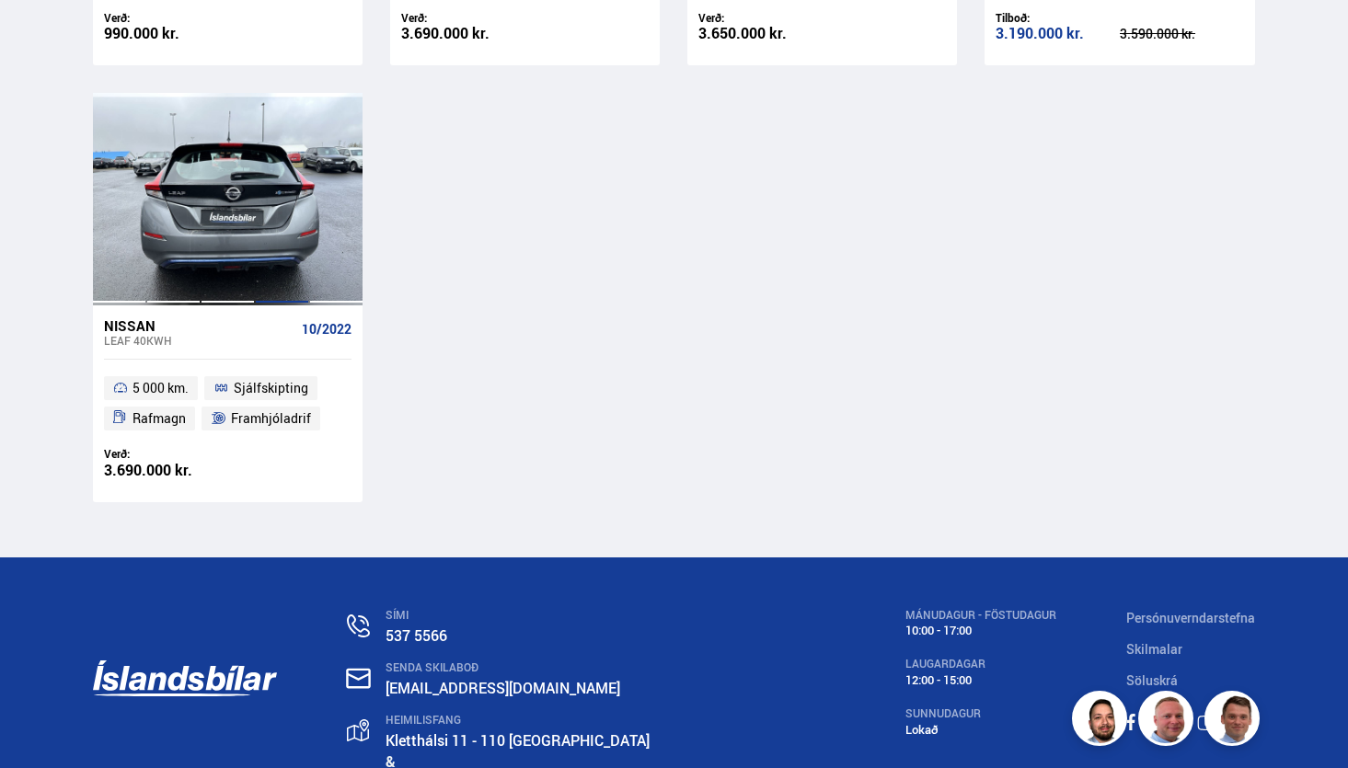
click at [293, 258] on div at bounding box center [282, 199] width 54 height 212
